Goal: Check status: Check status

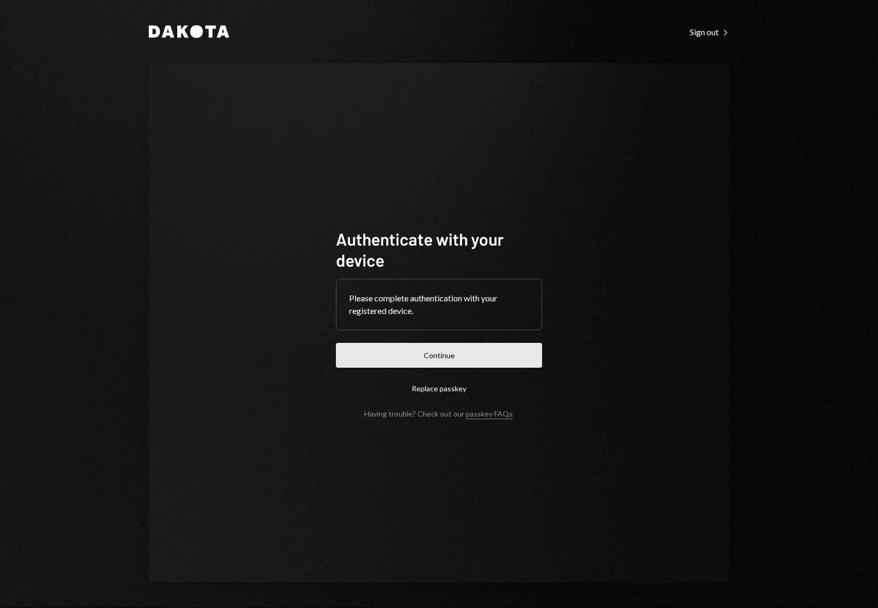
click at [439, 353] on button "Continue" at bounding box center [439, 355] width 206 height 25
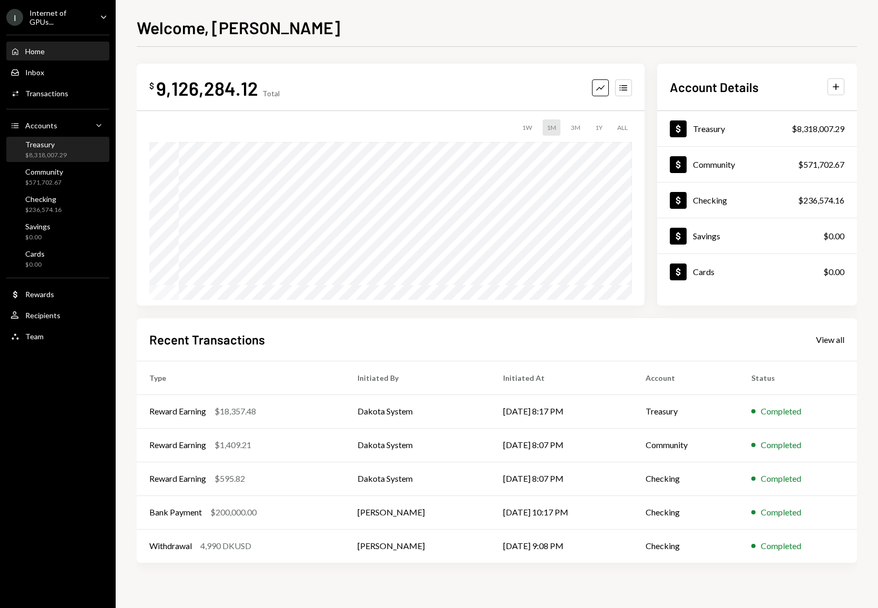
click at [59, 151] on div "$8,318,007.29" at bounding box center [46, 155] width 42 height 9
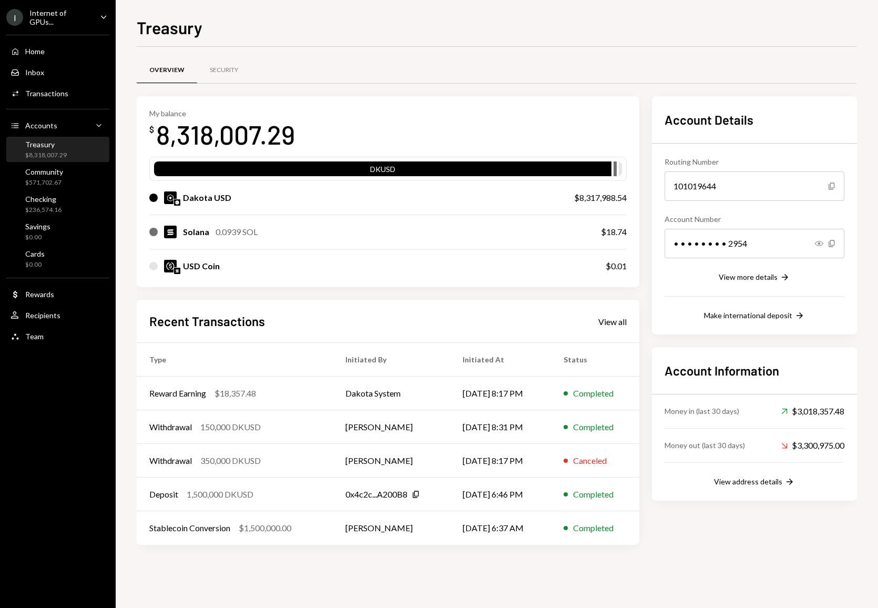
click at [626, 318] on div "Recent Transactions View all Type Initiated By Initiated At Status Reward Earni…" at bounding box center [388, 422] width 502 height 245
click at [617, 324] on div "View all" at bounding box center [612, 321] width 28 height 11
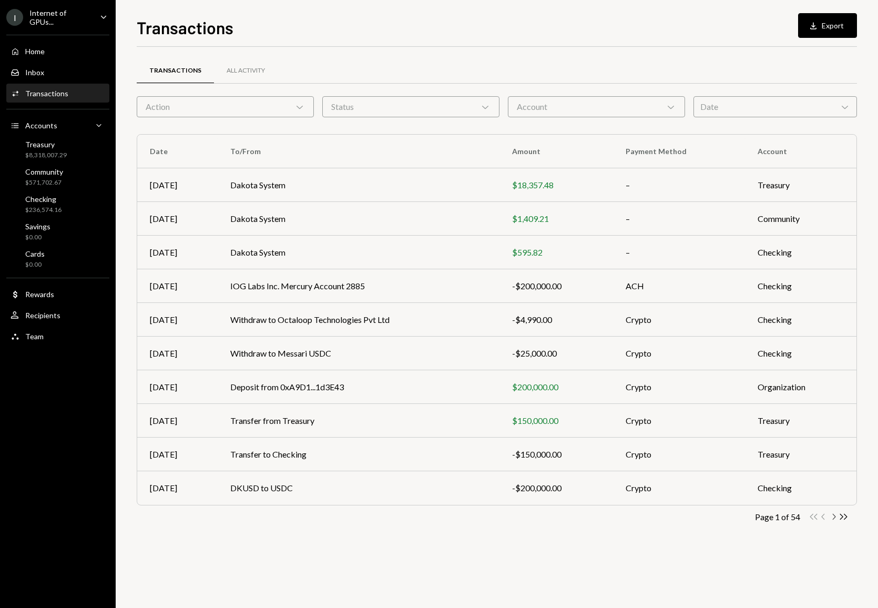
click at [835, 516] on icon "Chevron Right" at bounding box center [833, 516] width 10 height 10
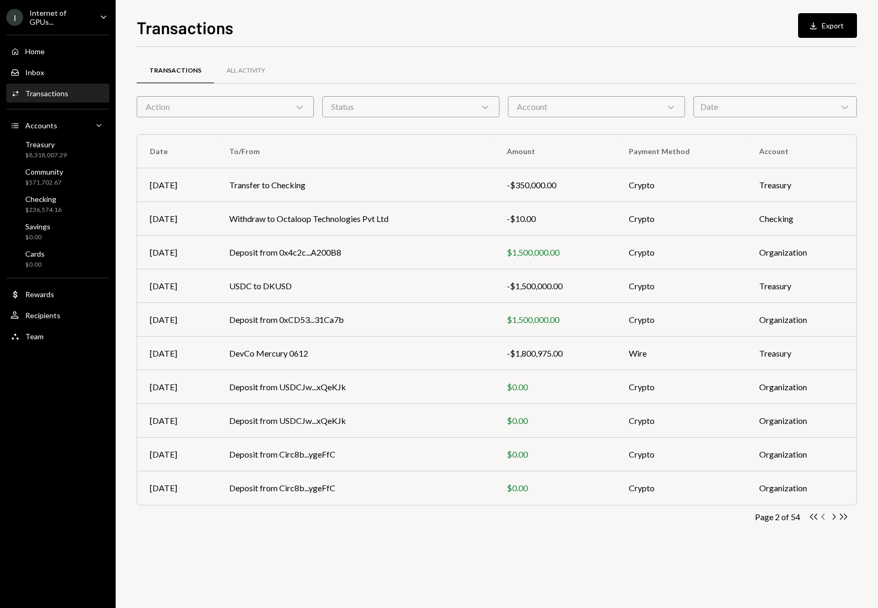
click at [820, 517] on icon "Chevron Left" at bounding box center [823, 516] width 10 height 10
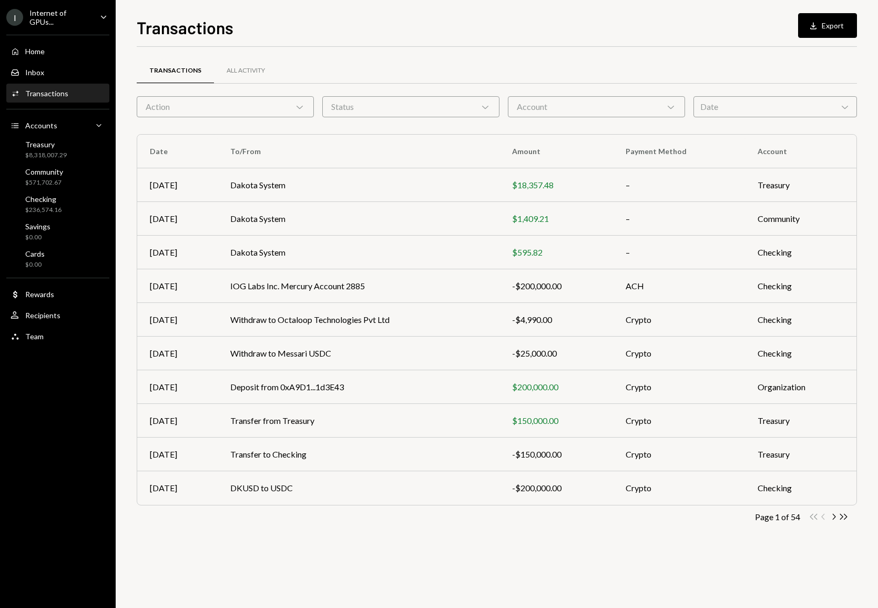
click at [820, 517] on div "Double Arrow Left Chevron Left Chevron Right Double Arrow Right" at bounding box center [828, 516] width 40 height 10
